Goal: Find specific page/section: Find specific page/section

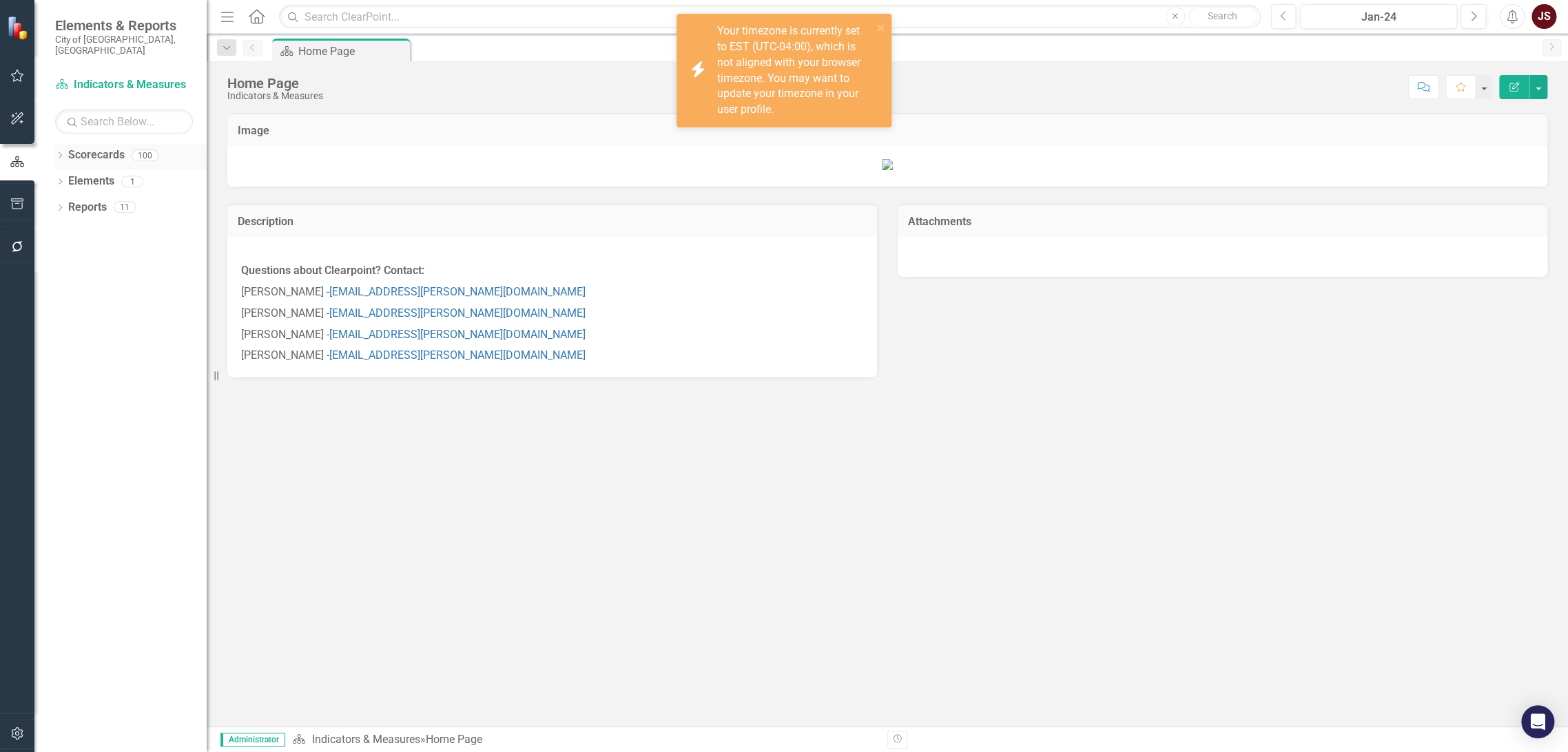
click at [57, 153] on icon "Dropdown" at bounding box center [59, 156] width 10 height 7
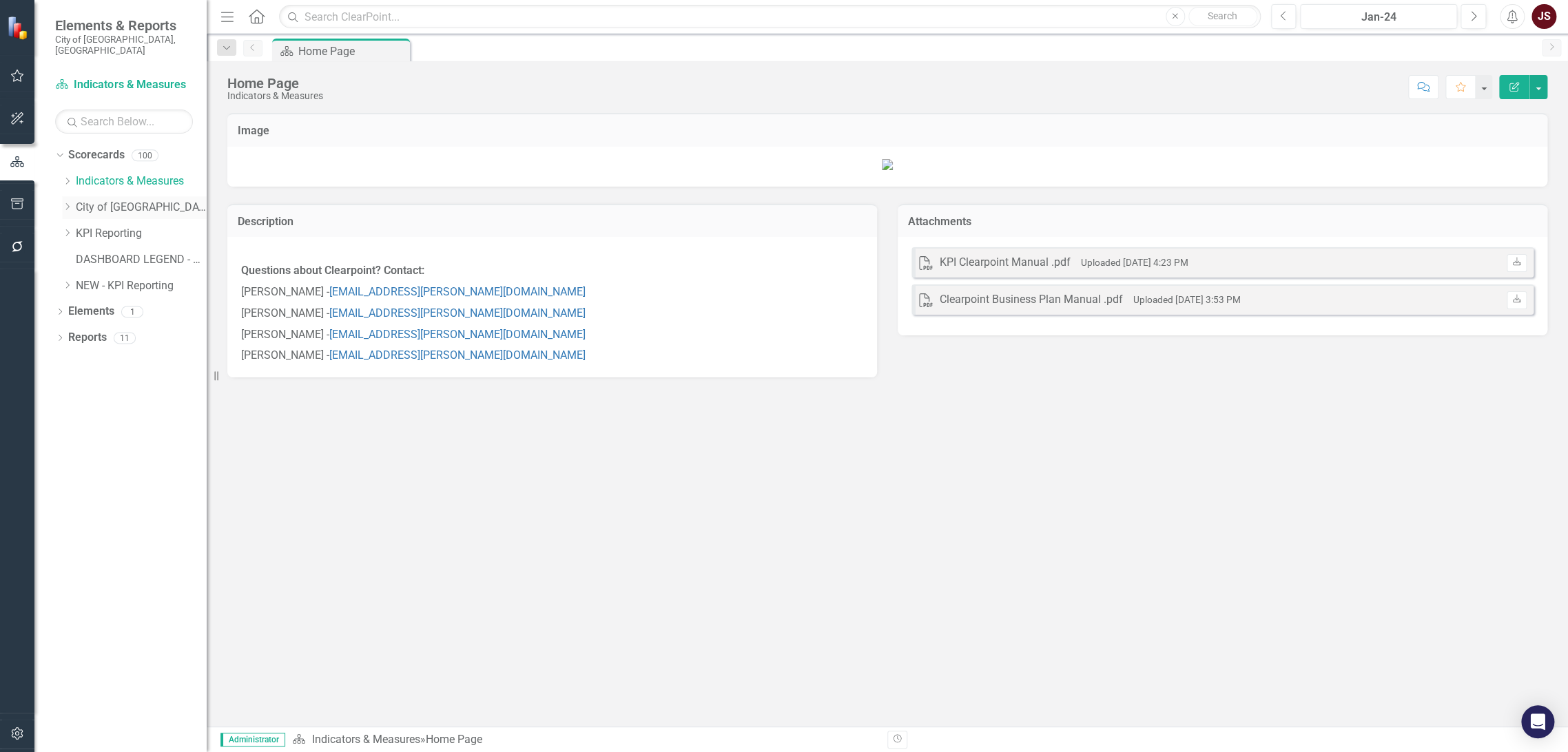
click at [63, 202] on icon "Dropdown" at bounding box center [67, 206] width 10 height 8
click at [79, 254] on icon "Dropdown" at bounding box center [81, 258] width 10 height 8
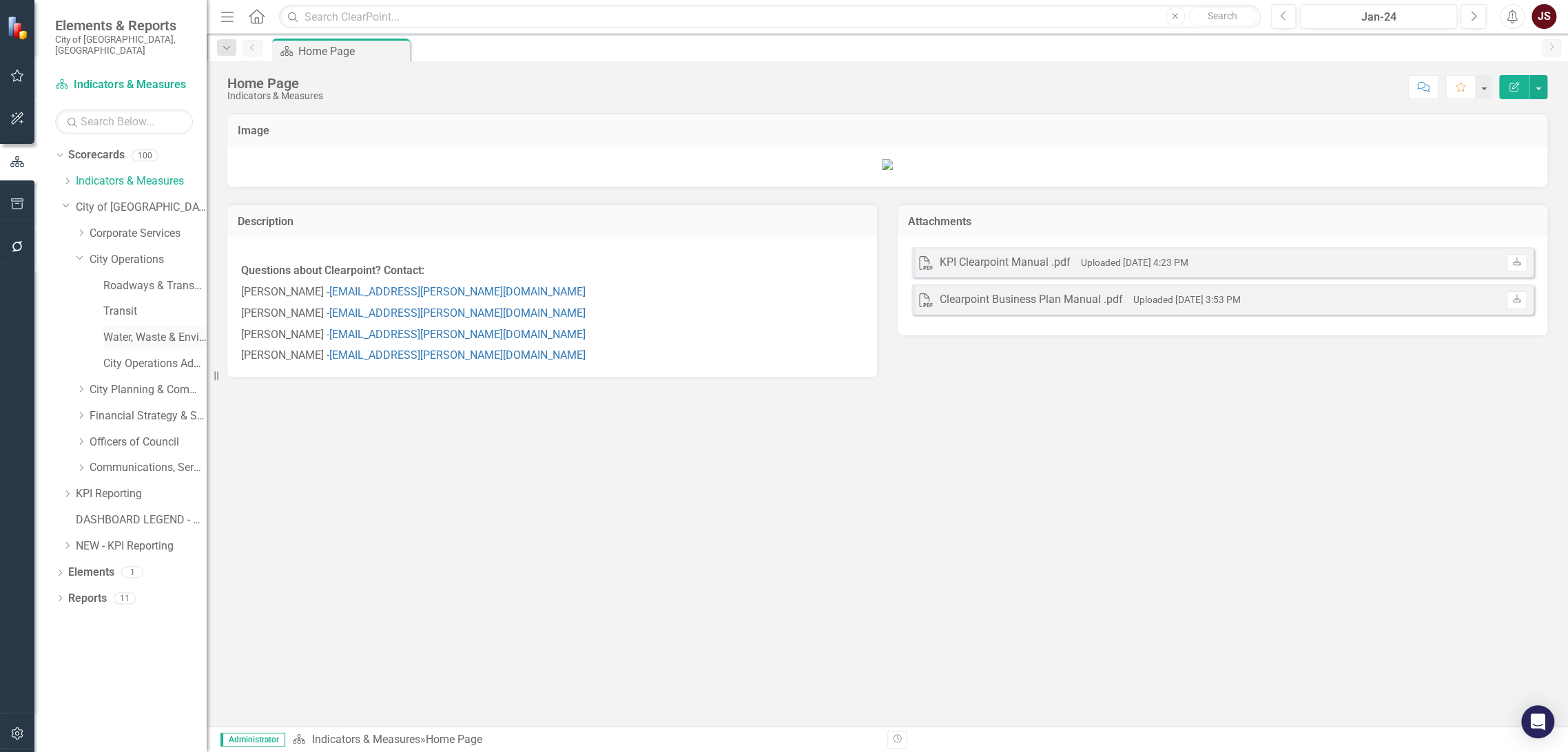
click at [111, 330] on link "Water, Waste & Environment" at bounding box center [155, 338] width 103 height 16
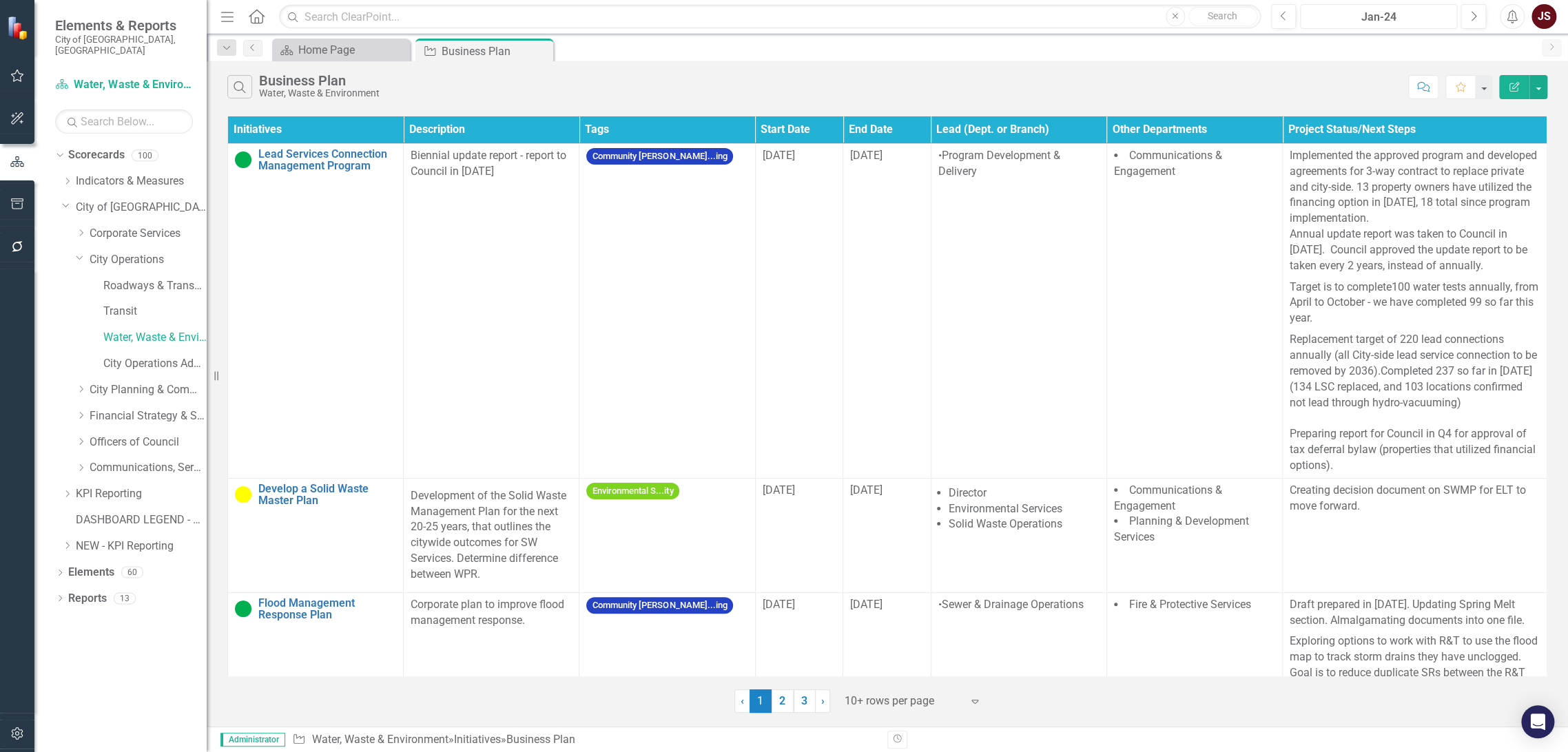
click at [972, 17] on div "Jan-24" at bounding box center [1378, 17] width 147 height 16
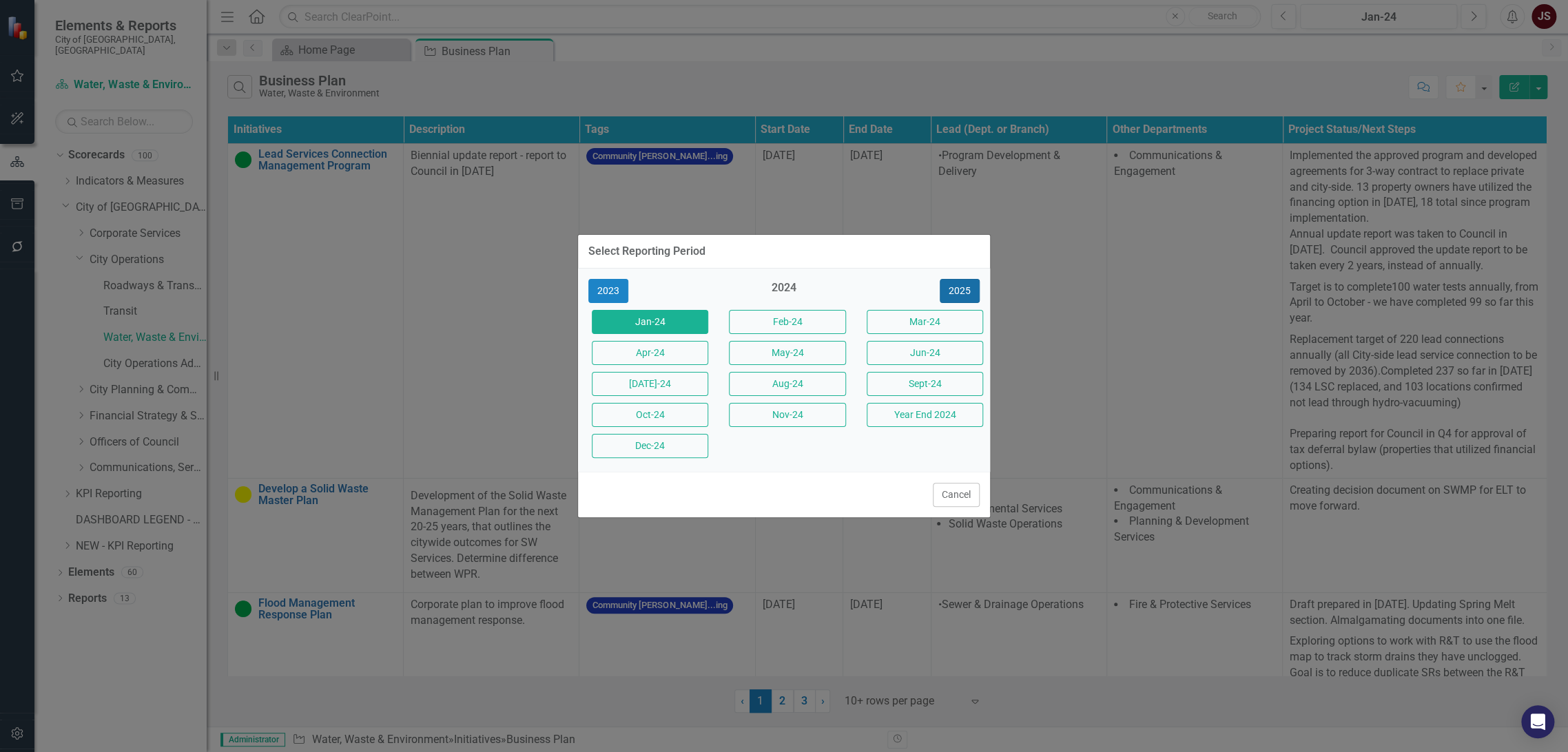
click at [955, 291] on button "2025" at bounding box center [960, 291] width 40 height 24
click at [661, 377] on button "[DATE]-25" at bounding box center [649, 383] width 116 height 24
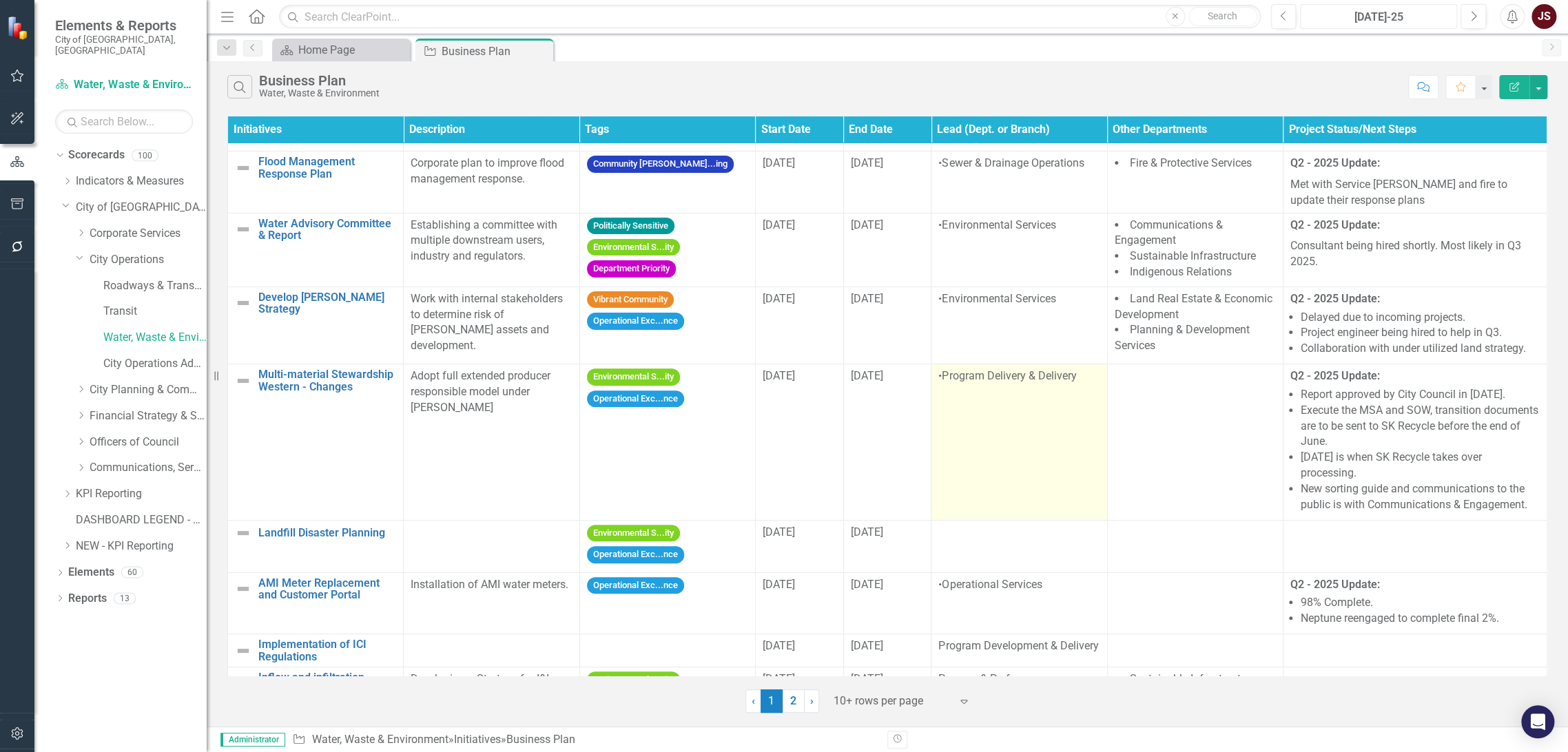
scroll to position [272, 0]
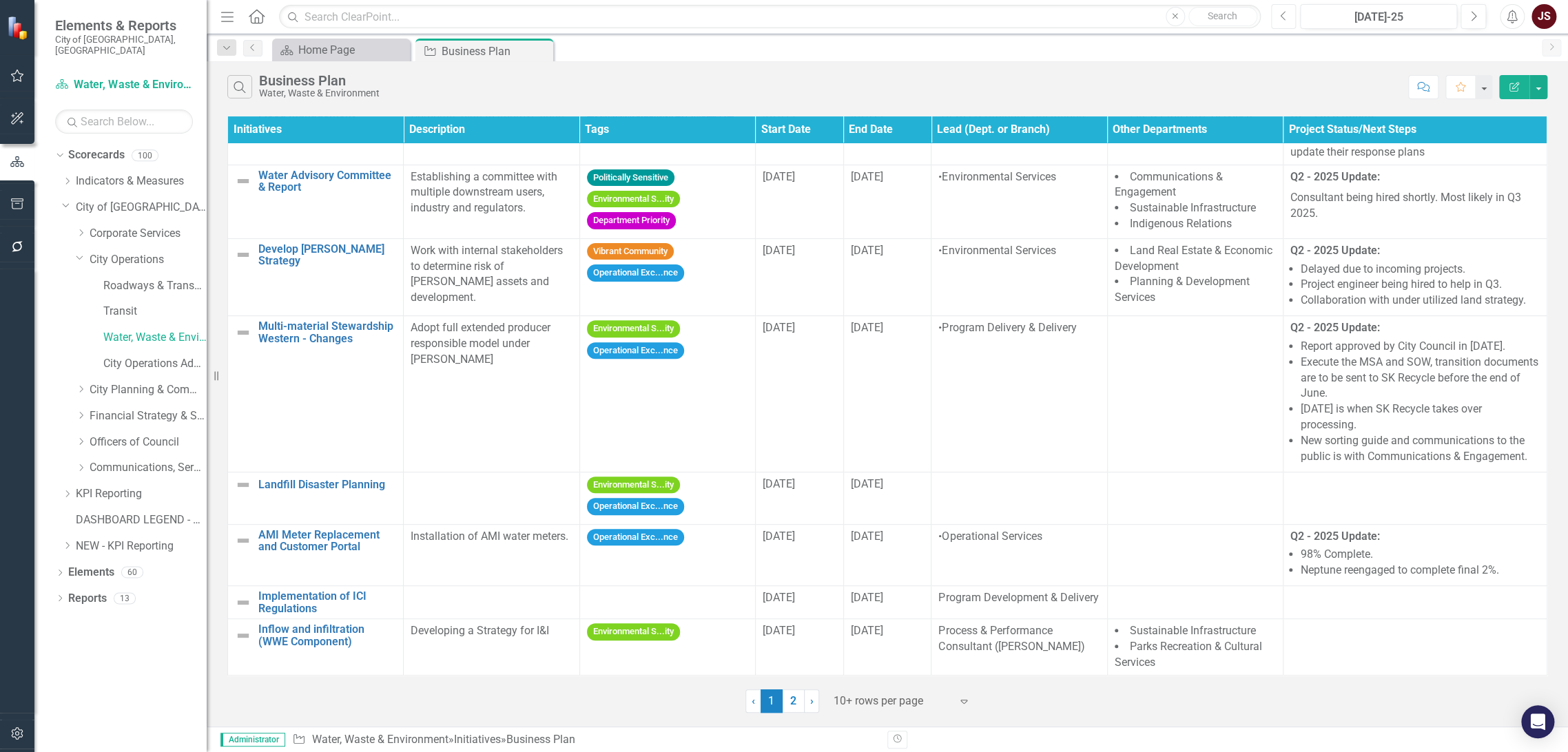
click at [972, 10] on icon "Previous" at bounding box center [1283, 16] width 7 height 13
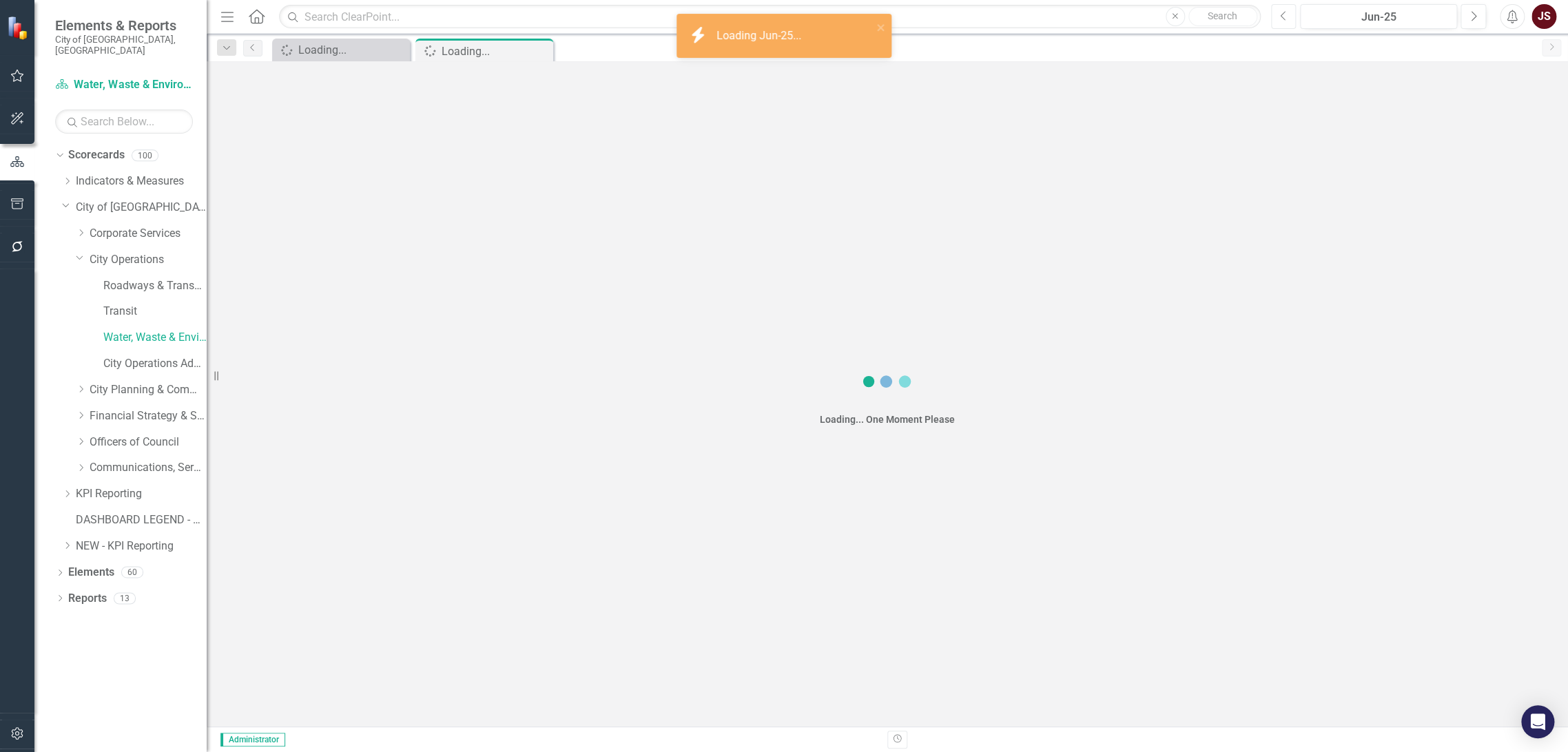
click at [972, 10] on icon "Previous" at bounding box center [1283, 16] width 7 height 13
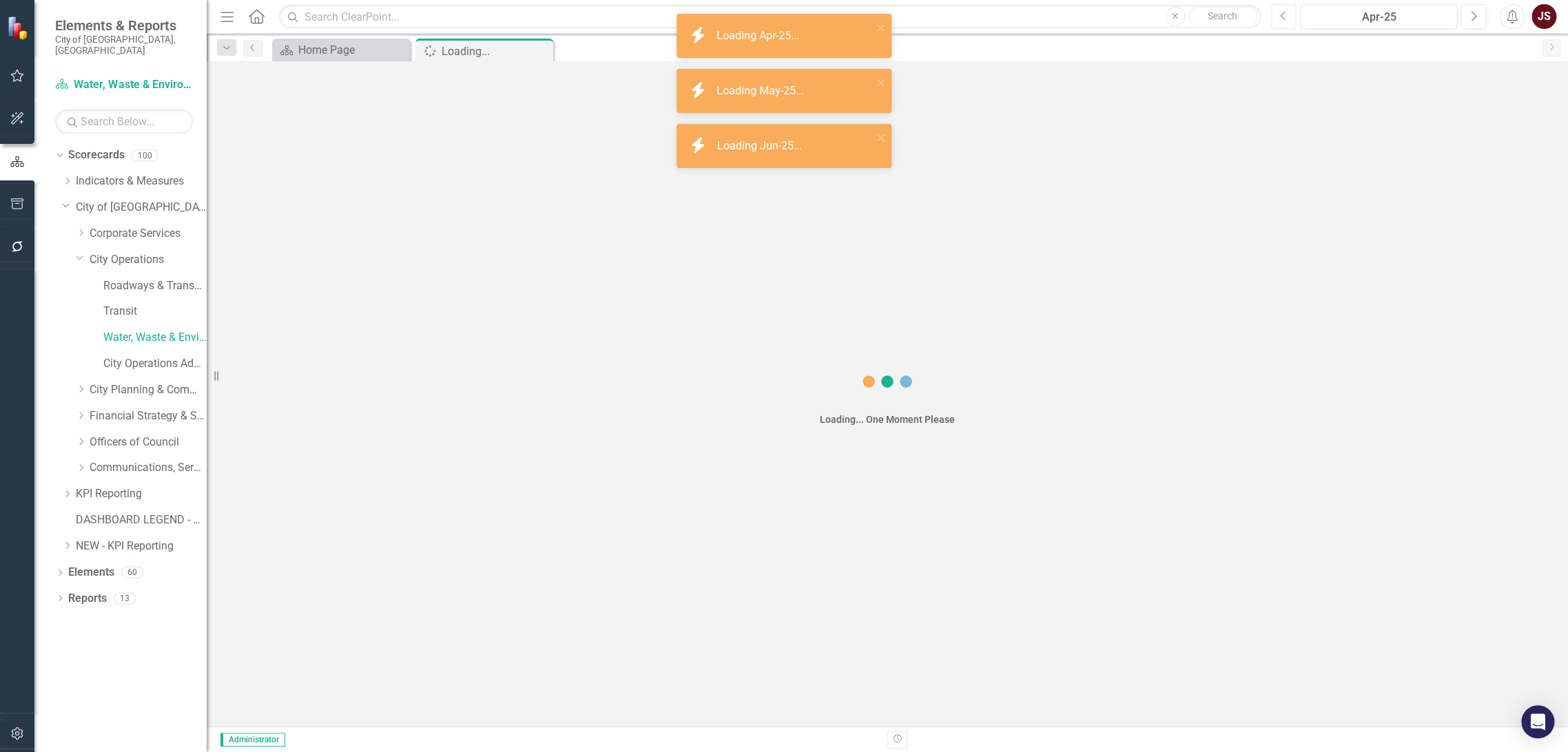
click at [972, 10] on icon "Previous" at bounding box center [1283, 16] width 7 height 13
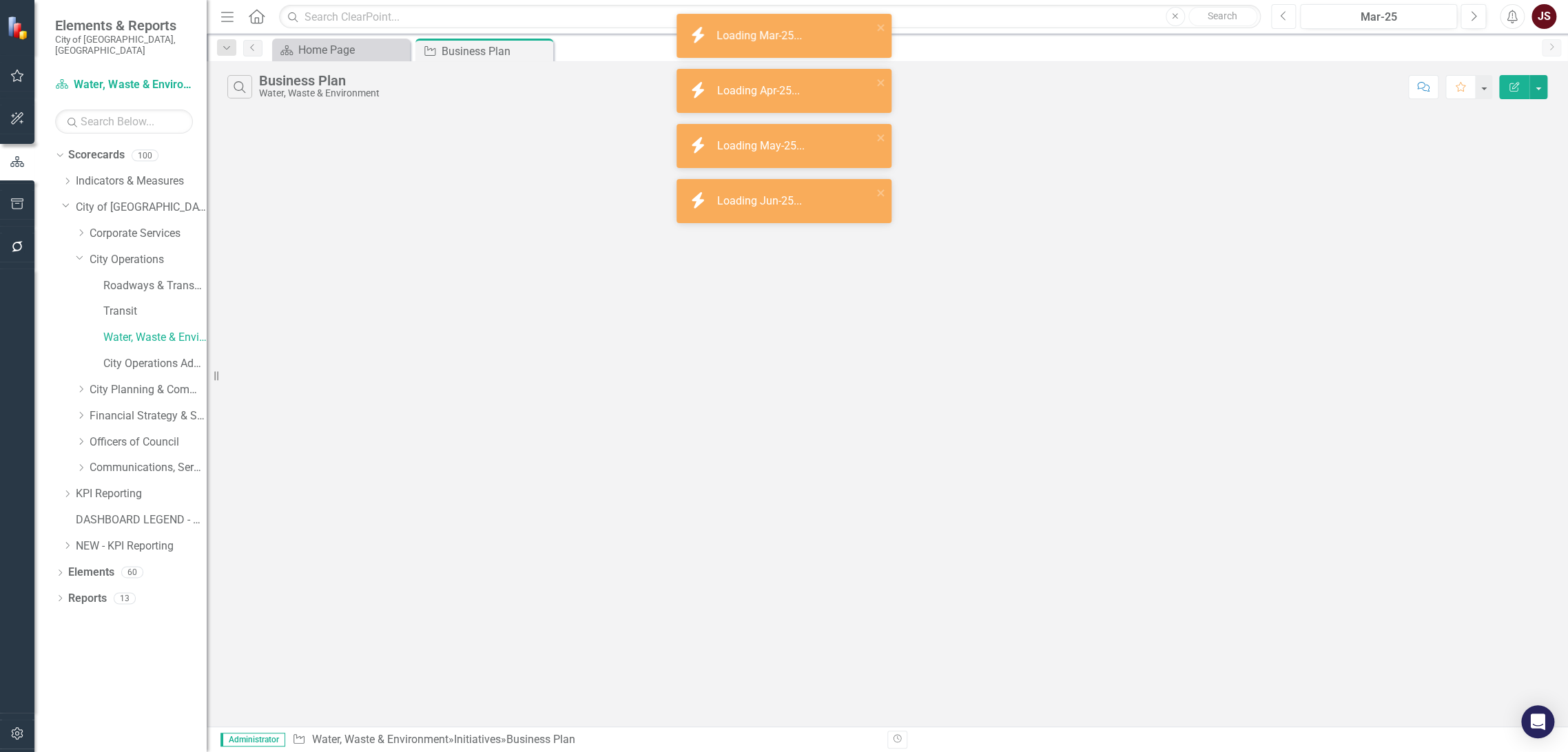
click at [972, 10] on icon "Previous" at bounding box center [1283, 16] width 7 height 13
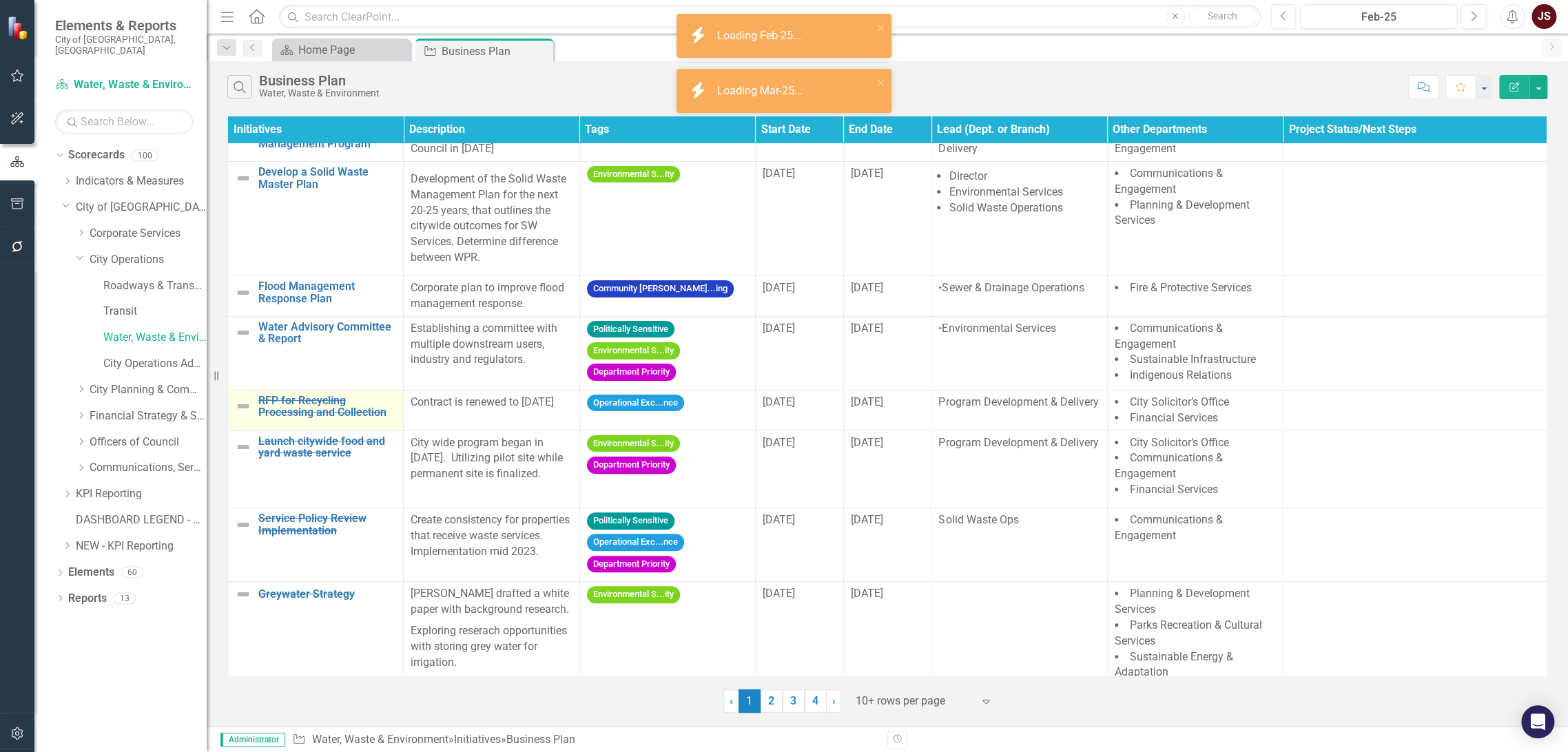
scroll to position [185, 0]
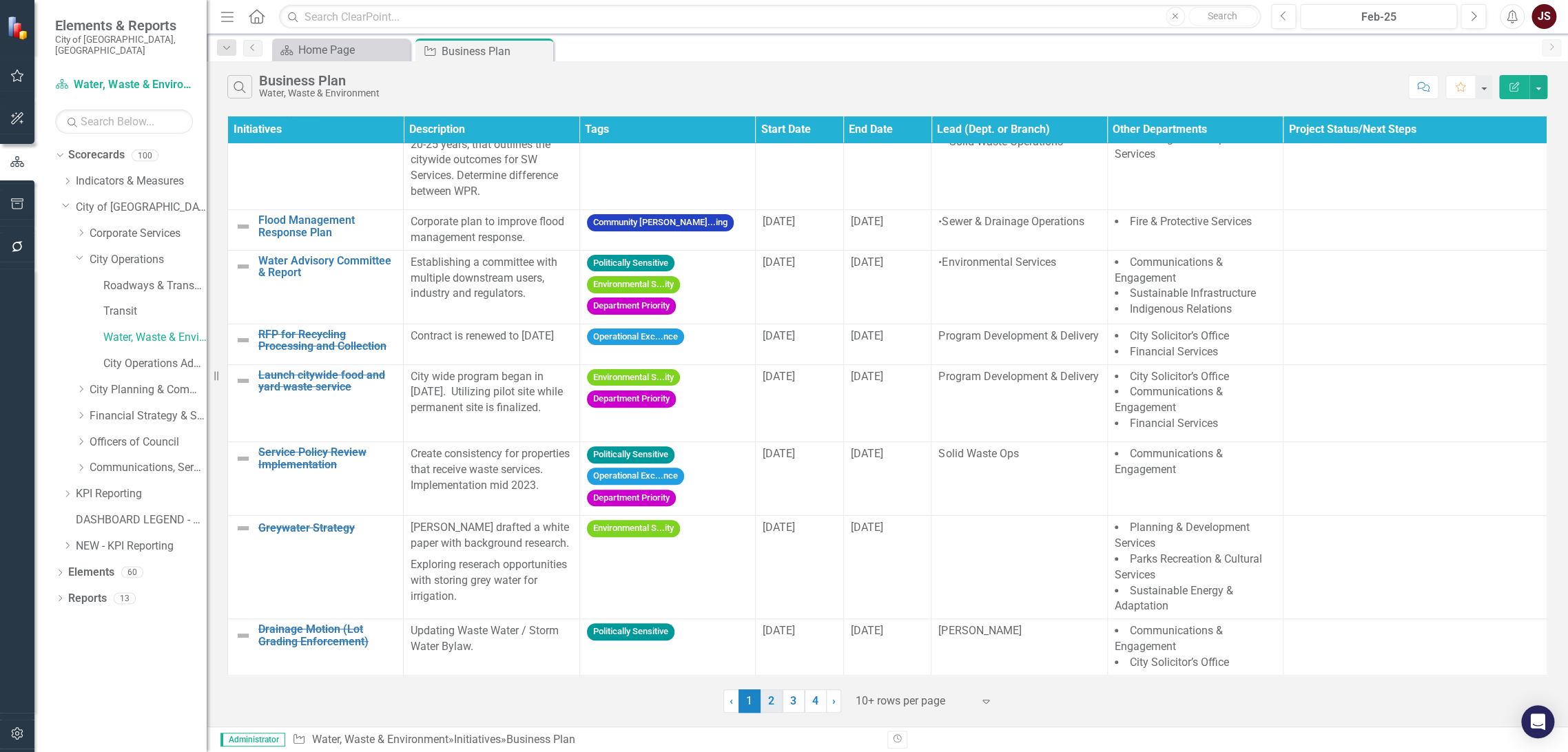
click at [775, 478] on link "2" at bounding box center [772, 701] width 22 height 24
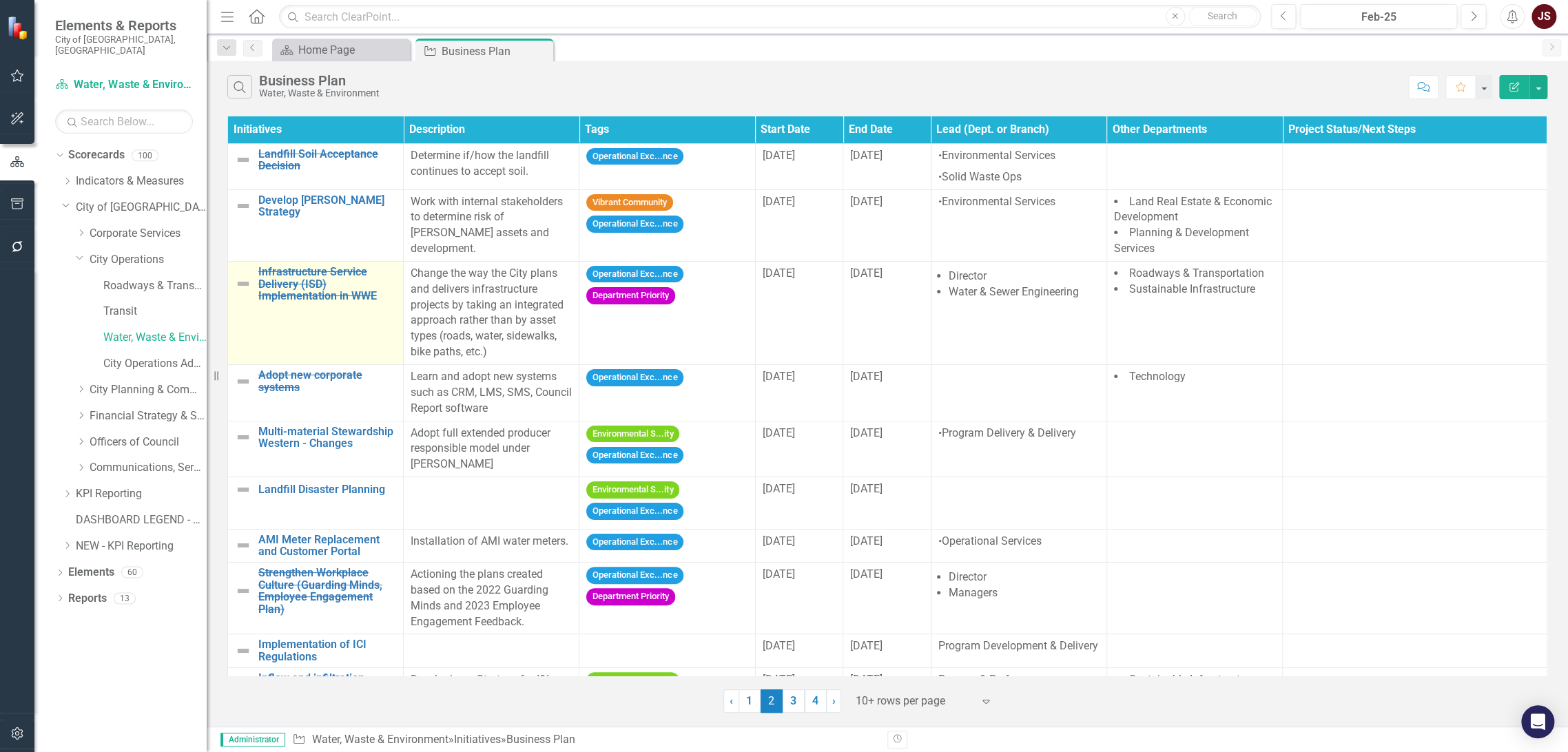
scroll to position [64, 0]
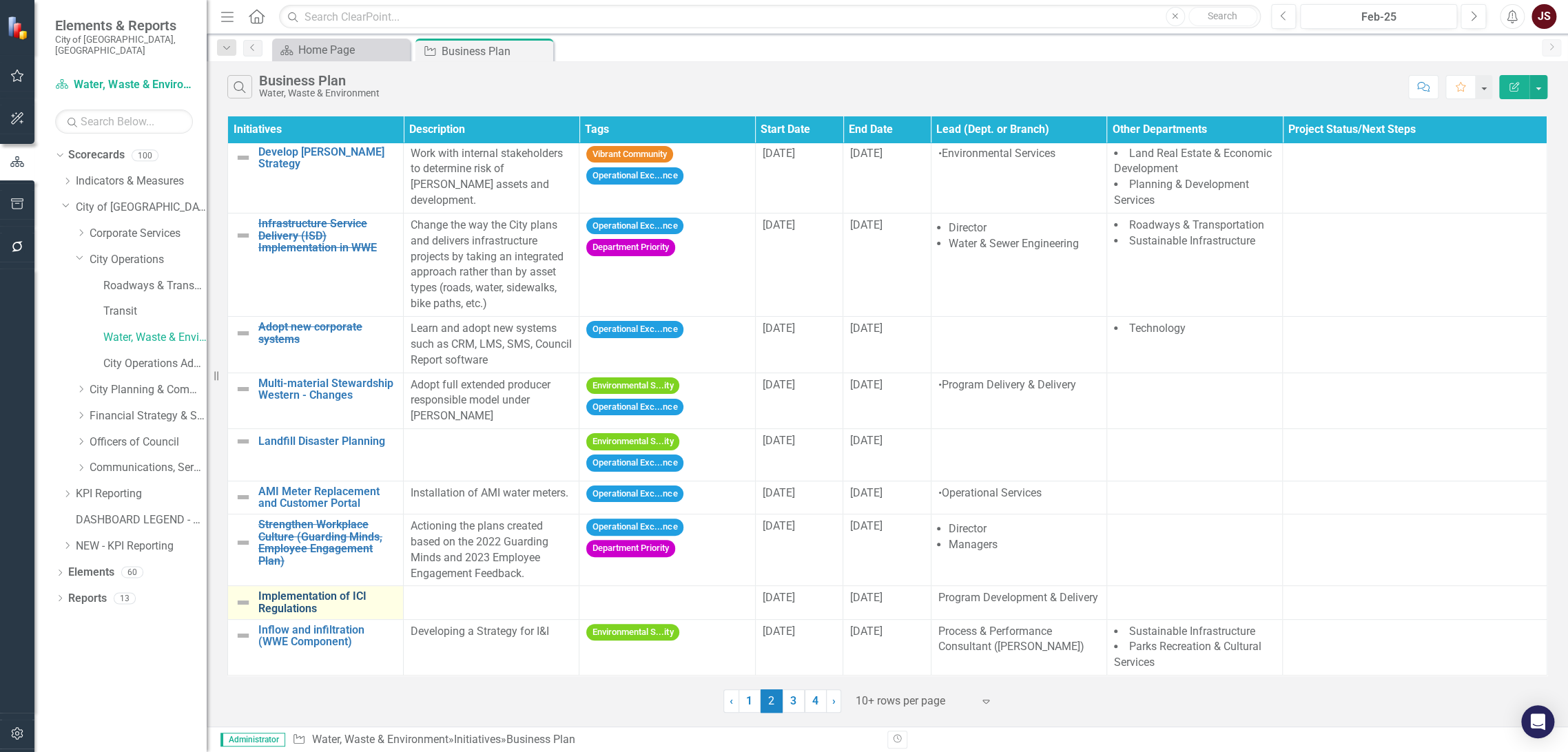
click at [311, 478] on link "Implementation of ICI Regulations" at bounding box center [327, 602] width 138 height 24
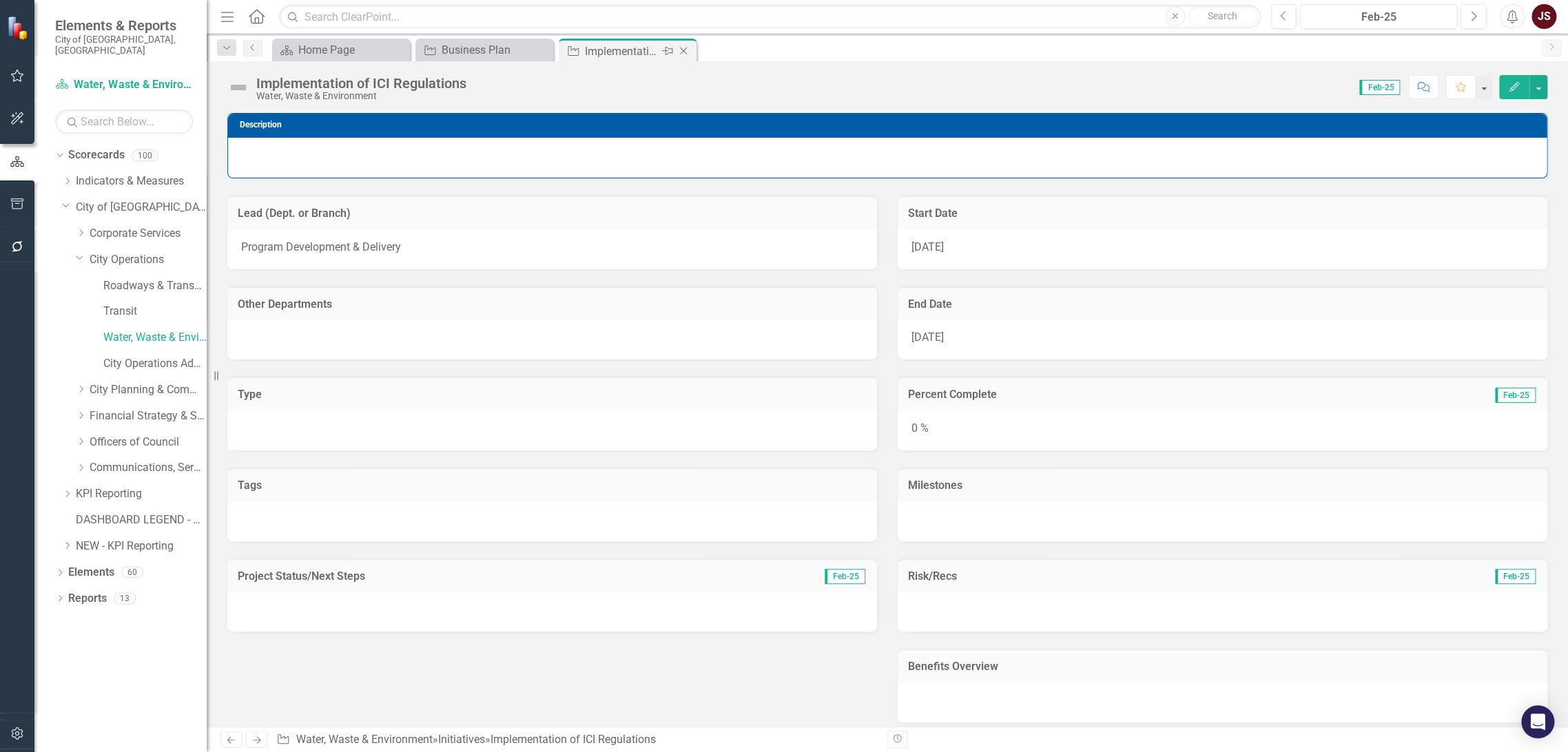
click at [681, 51] on icon "Close" at bounding box center [683, 51] width 14 height 11
